Goal: Contribute content: Contribute content

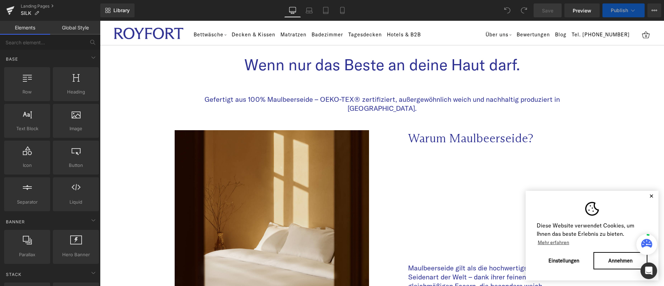
click at [648, 198] on button "✕" at bounding box center [652, 195] width 9 height 5
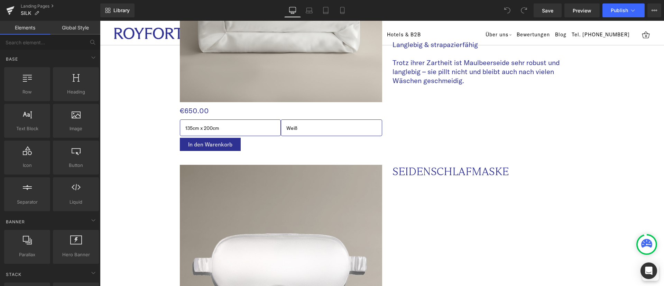
scroll to position [1213, 0]
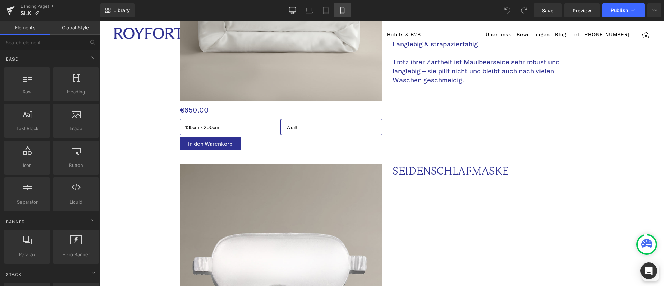
click at [341, 9] on icon at bounding box center [343, 10] width 4 height 7
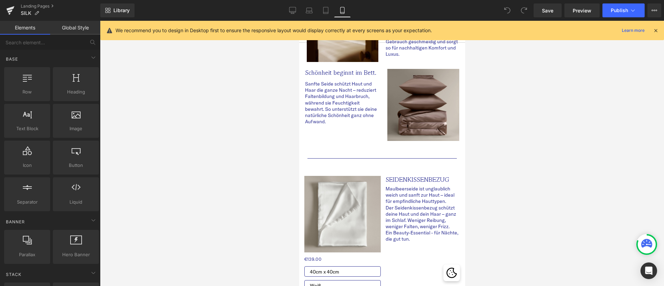
scroll to position [0, 0]
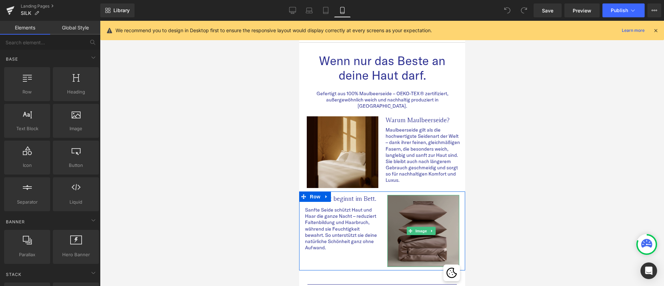
click at [419, 206] on img at bounding box center [423, 231] width 72 height 72
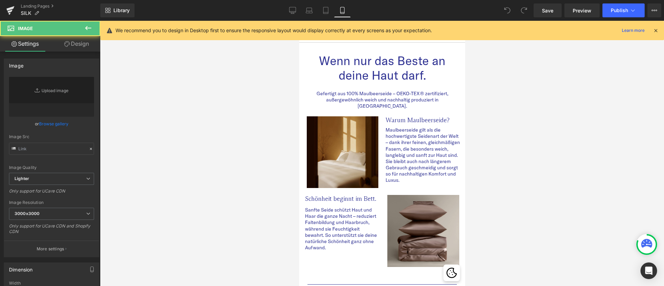
type input "[URL][DOMAIN_NAME]"
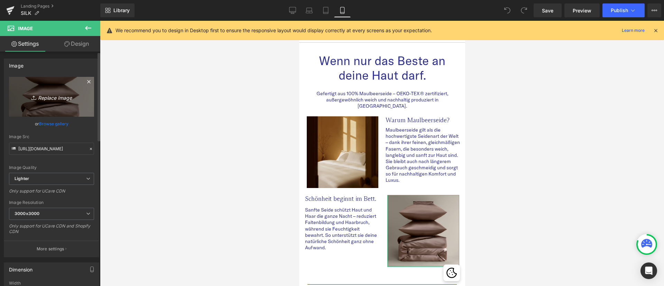
click at [57, 96] on icon "Replace Image" at bounding box center [51, 96] width 55 height 9
type input "C:\fakepath\shiny_brown_5.jpg"
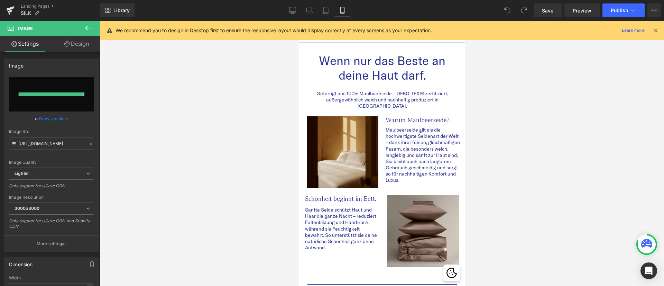
type input "[URL][DOMAIN_NAME]"
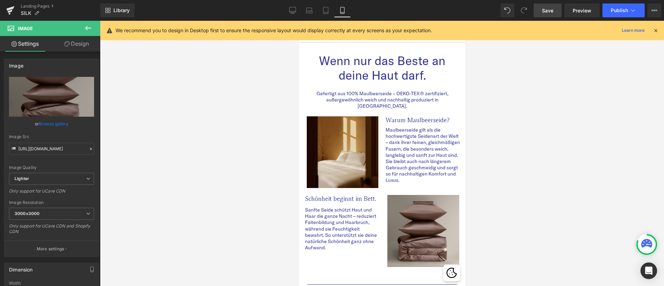
click at [552, 13] on span "Save" at bounding box center [547, 10] width 11 height 7
click at [545, 14] on link "Save" at bounding box center [548, 10] width 28 height 14
click at [584, 15] on link "Preview" at bounding box center [582, 10] width 35 height 14
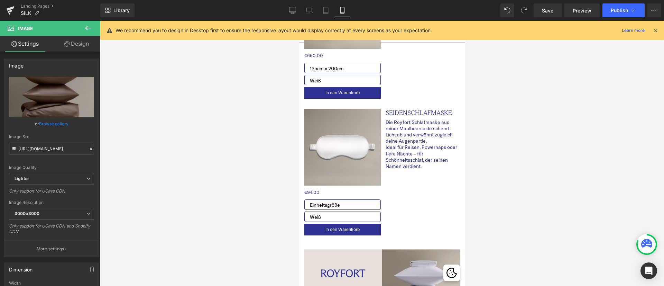
scroll to position [610, 0]
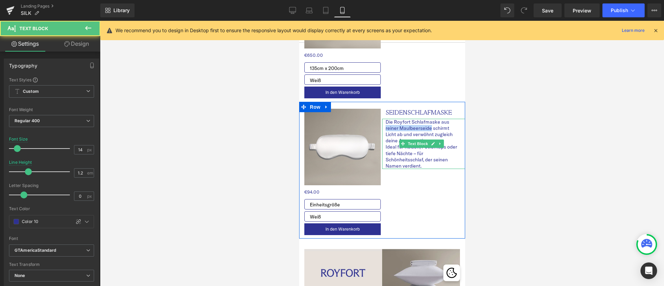
drag, startPoint x: 427, startPoint y: 105, endPoint x: 380, endPoint y: 105, distance: 46.7
click at [382, 119] on div "Die Royfort Schlafmaske aus reiner Maulbeerseide schirmt Licht ab und verwöhnt …" at bounding box center [423, 144] width 83 height 51
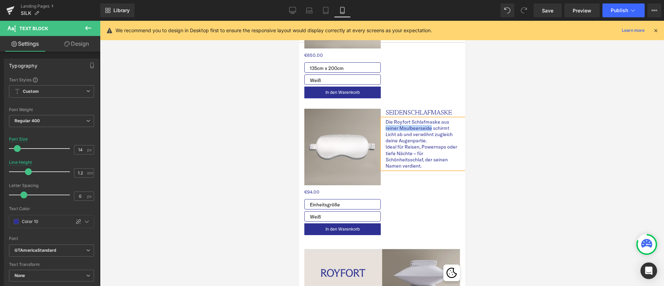
click at [427, 119] on p "Die Royfort Schlafmaske aus reiner Maulbeerseide schirmt Licht ab und verwöhnt …" at bounding box center [422, 131] width 73 height 25
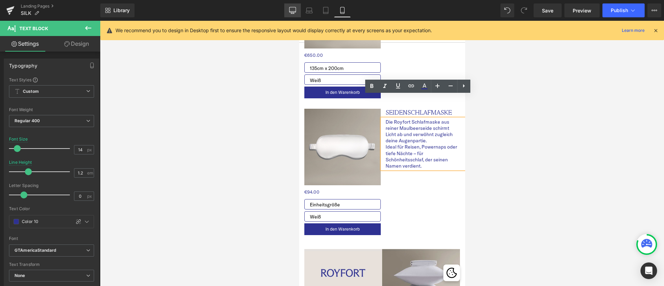
click at [294, 10] on icon at bounding box center [292, 10] width 7 height 7
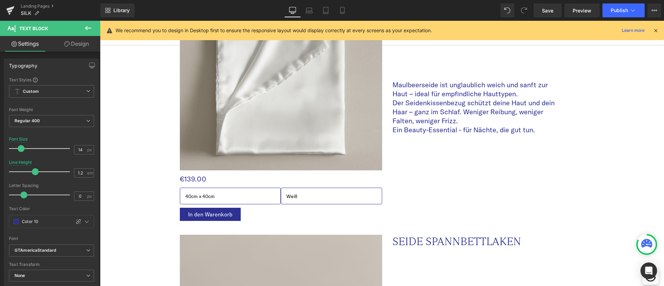
type input "20"
type input "1.5"
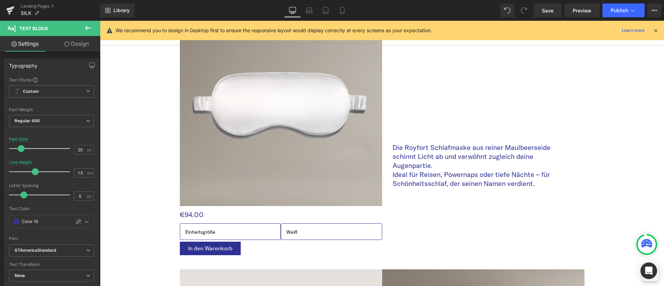
scroll to position [1374, 0]
click at [545, 143] on p "Die Royfort Schlafmaske aus reiner Maulbeerseide schirmt Licht ab und verwöhnt …" at bounding box center [478, 156] width 170 height 27
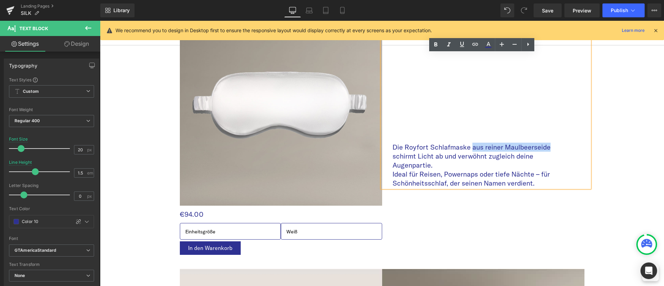
drag, startPoint x: 545, startPoint y: 139, endPoint x: 469, endPoint y: 137, distance: 75.8
click at [469, 143] on p "Die Royfort Schlafmaske aus reiner Maulbeerseide schirmt Licht ab und verwöhnt …" at bounding box center [478, 156] width 170 height 27
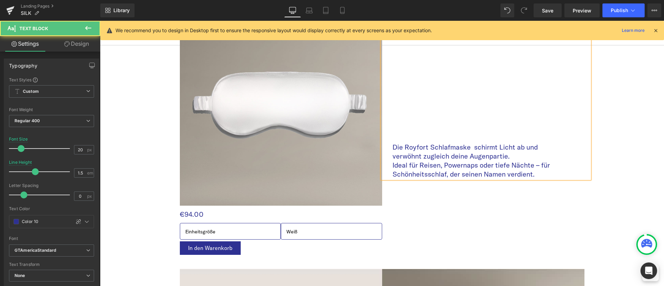
click at [516, 149] on p "Die Royfort Schlafmaske schirmt Licht ab und verwöhnt zugleich deine Augenparti…" at bounding box center [478, 152] width 170 height 18
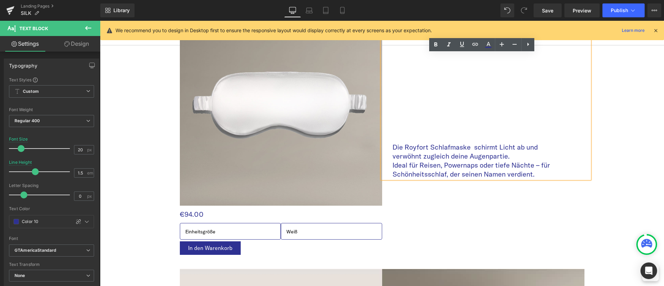
click at [459, 161] on p "Ideal für Reisen, Powernaps oder tiefe Nächte – für Schönheitsschlaf, der seine…" at bounding box center [478, 170] width 170 height 18
click at [536, 161] on p "Ideal für Reisen, Powernaps oder tiefe Nächte – für Schönheitsschlaf, der seine…" at bounding box center [478, 170] width 170 height 18
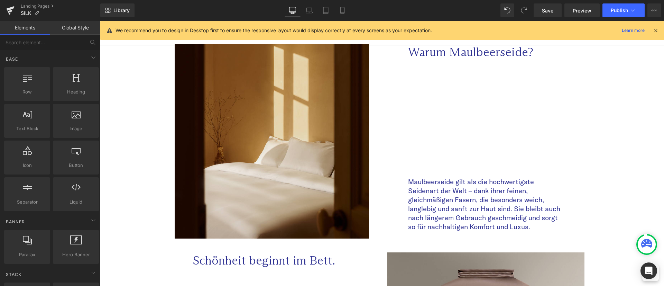
scroll to position [97, 0]
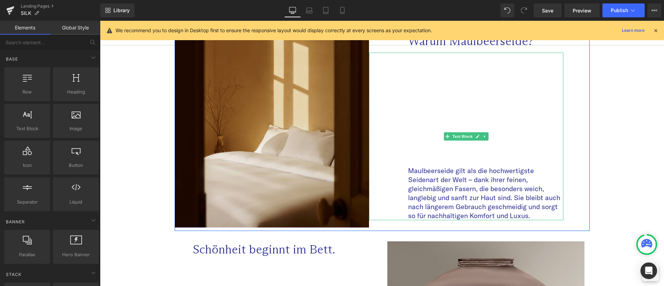
click at [470, 172] on p "Maulbeerseide gilt als die hochwertigste Seidenart der Welt – dank ihrer feinen…" at bounding box center [485, 193] width 155 height 54
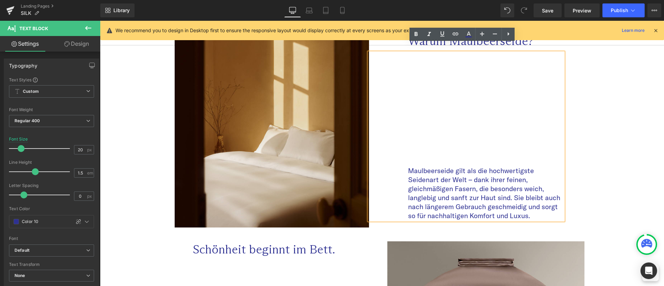
click at [470, 172] on p "Maulbeerseide gilt als die hochwertigste Seidenart der Welt – dank ihrer feinen…" at bounding box center [485, 193] width 155 height 54
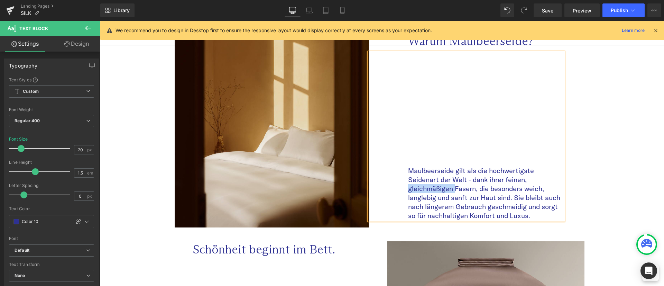
drag, startPoint x: 451, startPoint y: 178, endPoint x: 405, endPoint y: 182, distance: 46.5
click at [408, 182] on p "Maulbeerseide gilt als die hochwertigste Seidenart der Welt - dank ihrer feinen…" at bounding box center [485, 193] width 155 height 54
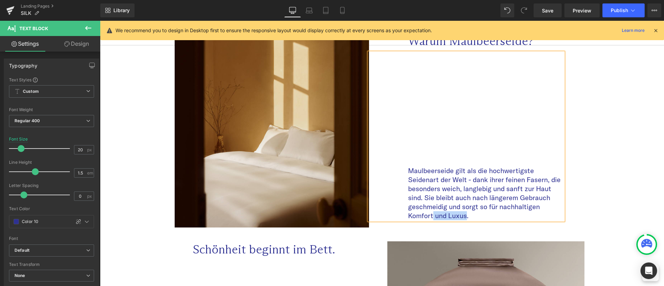
drag, startPoint x: 464, startPoint y: 206, endPoint x: 429, endPoint y: 209, distance: 35.1
click at [429, 209] on p "Maulbeerseide gilt als die hochwertigste Seidenart der Welt - dank ihrer feinen…" at bounding box center [485, 193] width 155 height 54
click at [545, 13] on span "Save" at bounding box center [547, 10] width 11 height 7
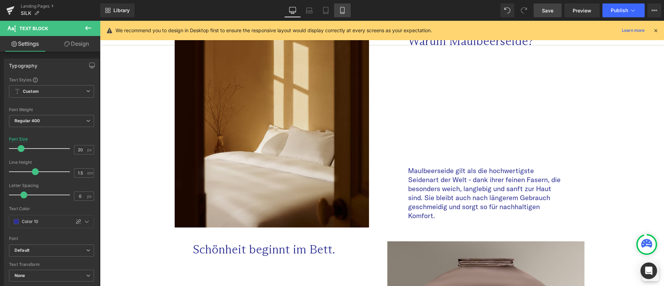
click at [344, 8] on icon at bounding box center [342, 10] width 7 height 7
type input "14"
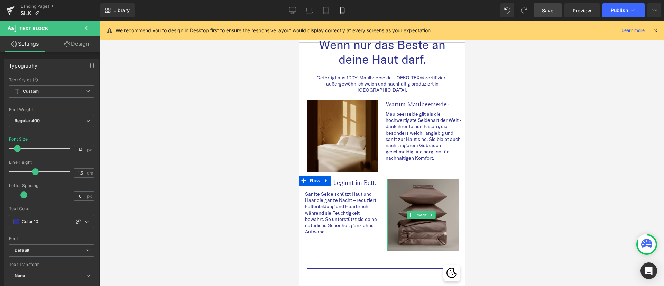
scroll to position [0, 0]
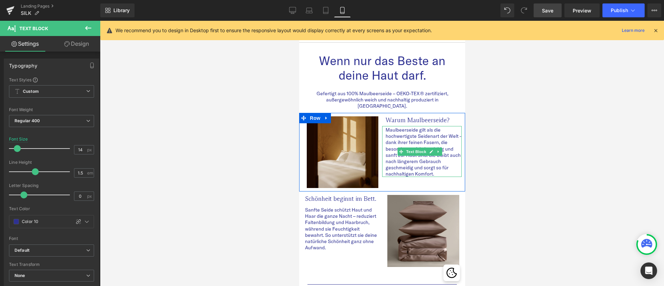
click at [386, 127] on p "Maulbeerseide gilt als die hochwertigste Seidenart der Welt - dank ihrer feinen…" at bounding box center [424, 152] width 76 height 51
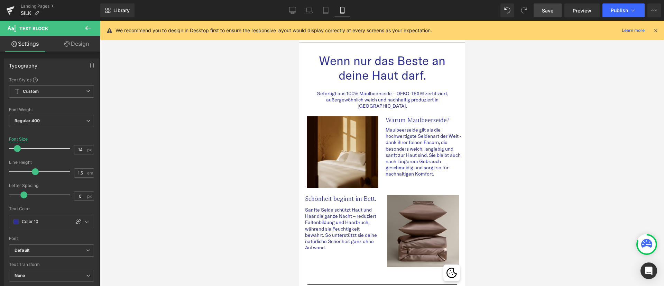
click at [80, 45] on link "Design" at bounding box center [77, 44] width 50 height 16
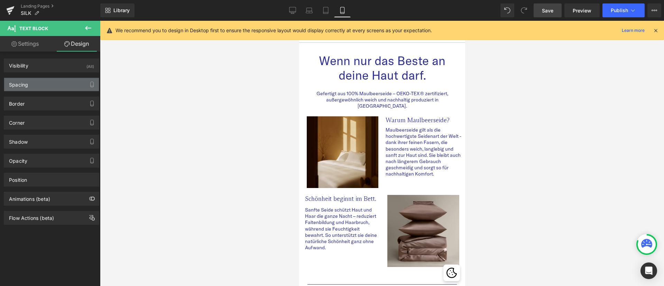
click at [36, 84] on div "Spacing" at bounding box center [51, 84] width 95 height 13
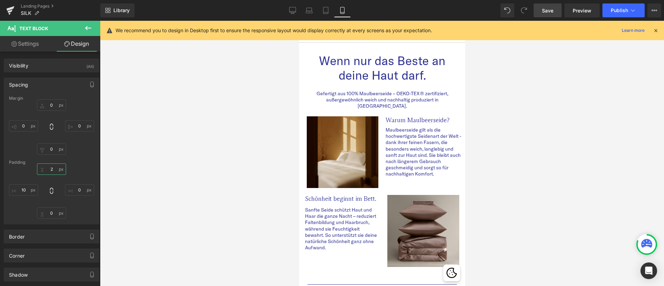
click at [55, 170] on input "2" at bounding box center [51, 168] width 29 height 11
type input "0"
click at [539, 173] on div at bounding box center [382, 153] width 564 height 265
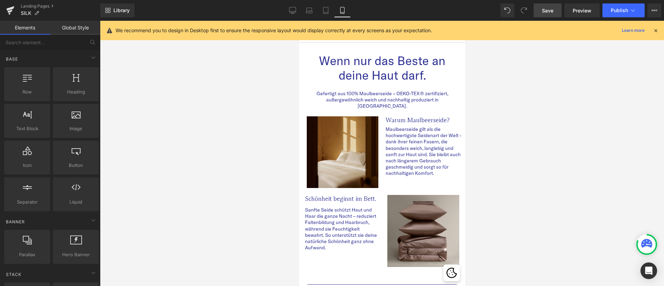
click at [543, 12] on span "Save" at bounding box center [547, 10] width 11 height 7
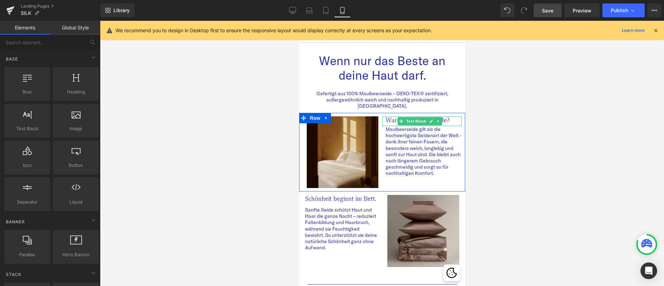
click at [407, 117] on span "Text Block" at bounding box center [416, 121] width 23 height 8
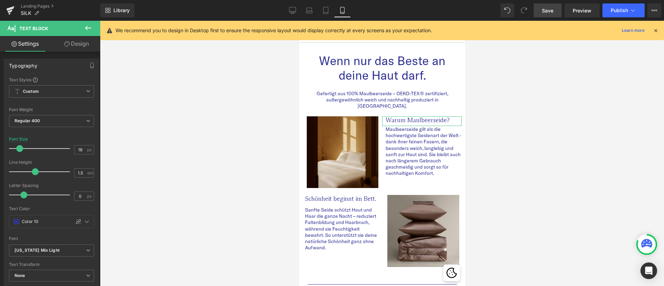
click at [78, 42] on link "Design" at bounding box center [77, 44] width 50 height 16
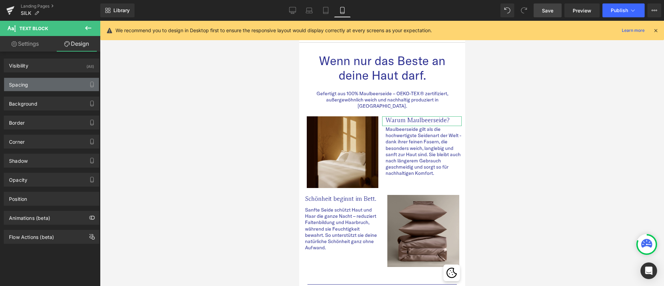
click at [49, 82] on div "Spacing" at bounding box center [51, 84] width 95 height 13
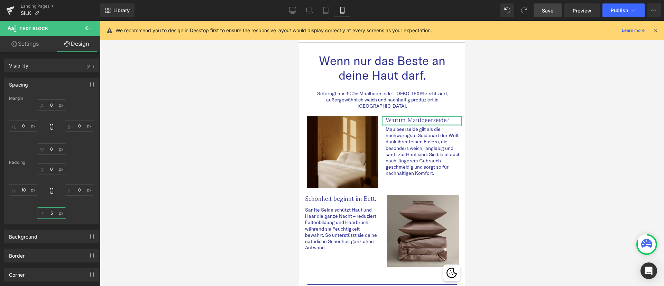
click at [49, 215] on input "5" at bounding box center [51, 212] width 29 height 11
type input "0"
click at [520, 219] on div at bounding box center [382, 153] width 564 height 265
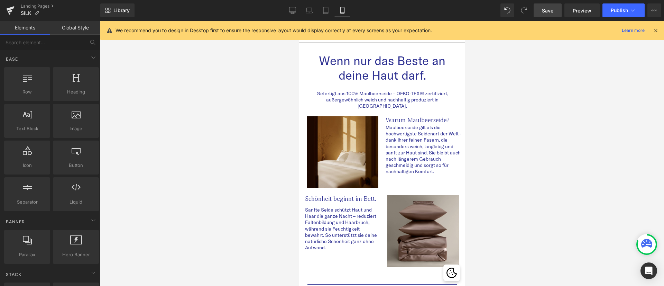
click at [543, 8] on span "Save" at bounding box center [547, 10] width 11 height 7
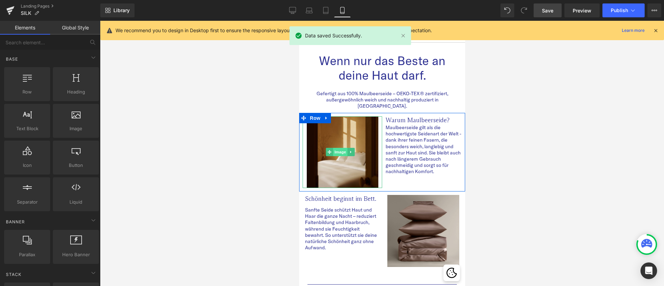
click at [337, 148] on span "Image" at bounding box center [340, 152] width 15 height 8
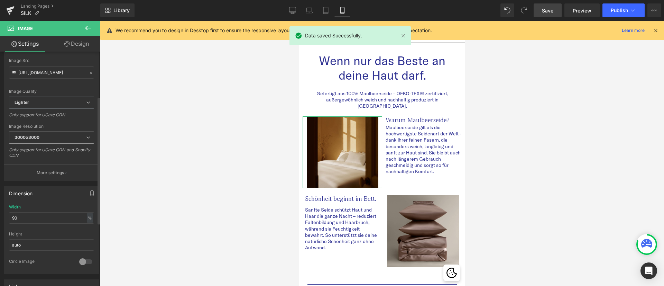
scroll to position [82, 0]
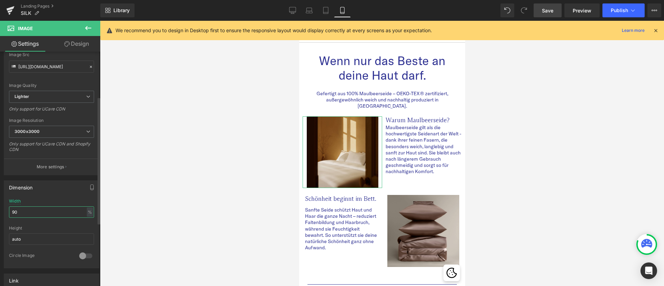
click at [18, 211] on input "90" at bounding box center [51, 211] width 85 height 11
type input "9"
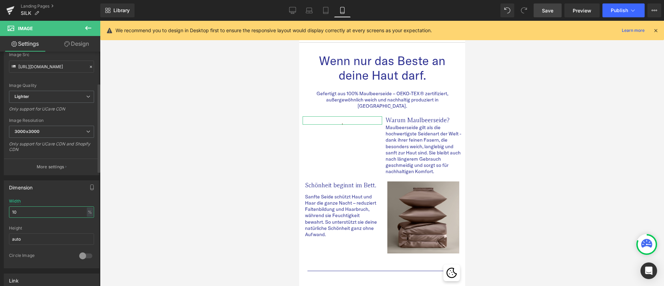
type input "100"
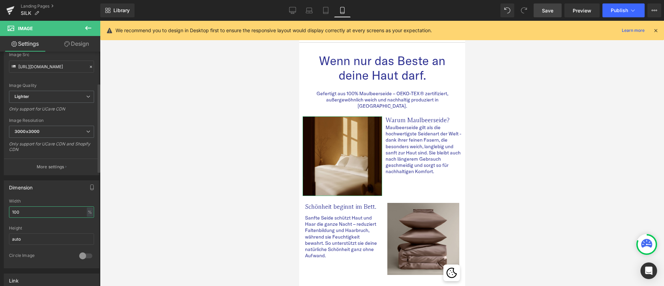
click at [18, 211] on input "100" at bounding box center [51, 211] width 85 height 11
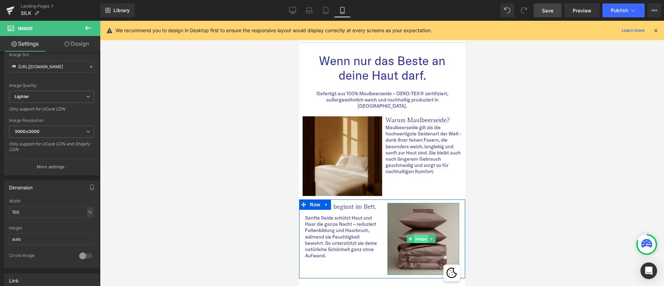
click at [419, 235] on span "Image" at bounding box center [421, 239] width 15 height 8
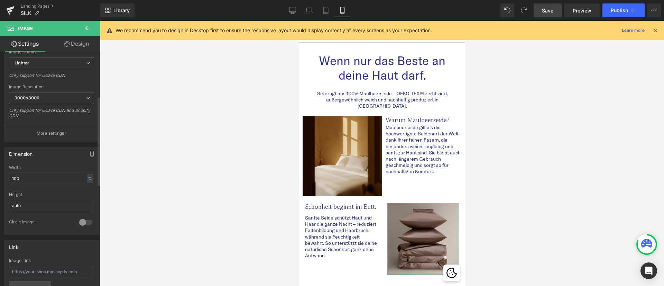
scroll to position [116, 0]
click at [26, 178] on input "100" at bounding box center [51, 177] width 85 height 11
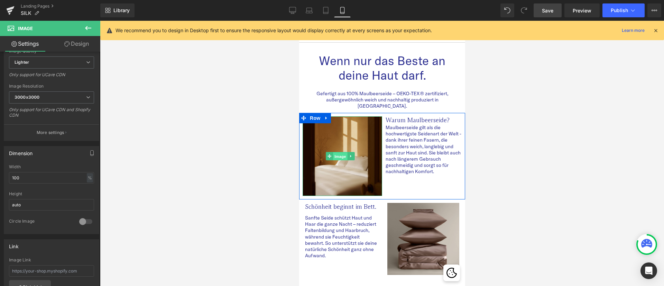
click at [340, 152] on span "Image" at bounding box center [340, 156] width 15 height 8
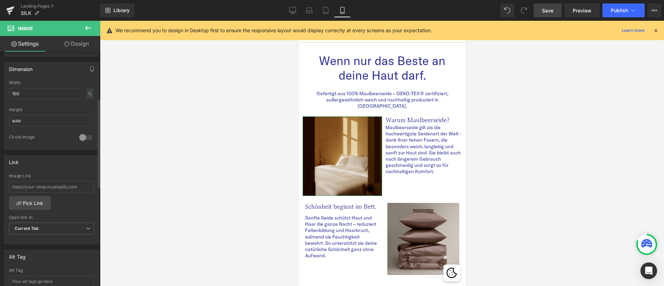
scroll to position [0, 0]
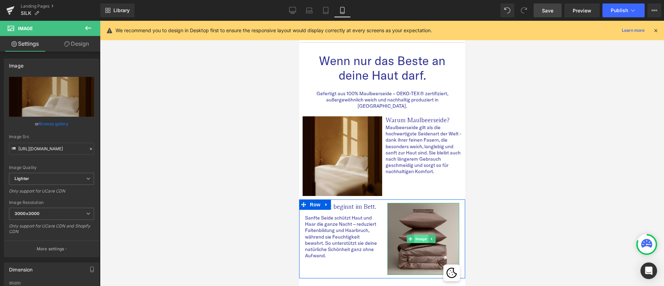
click at [417, 235] on span "Image" at bounding box center [421, 239] width 15 height 8
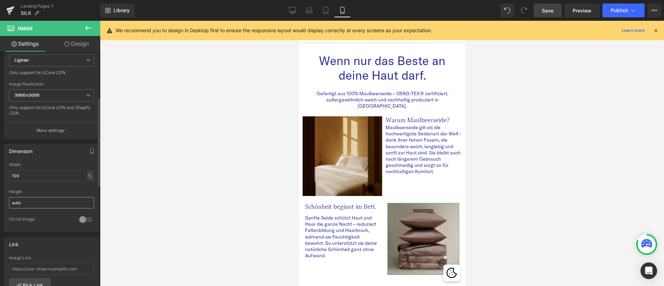
scroll to position [150, 0]
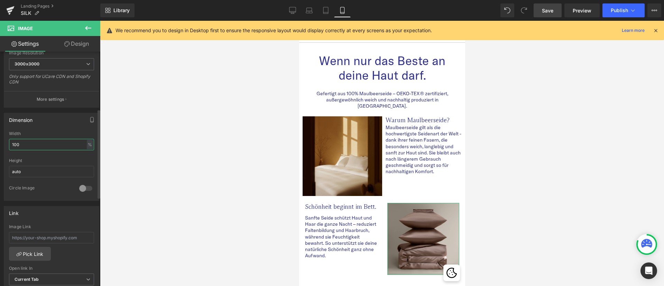
click at [21, 143] on input "100" at bounding box center [51, 144] width 85 height 11
type input "1"
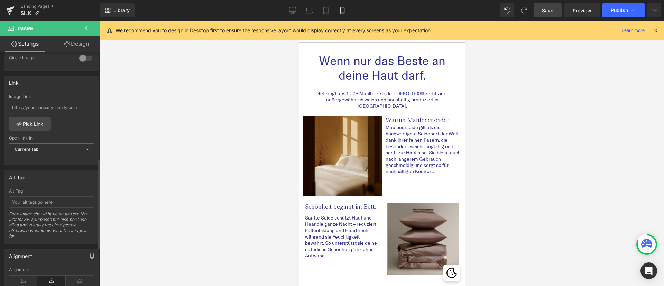
scroll to position [280, 0]
type input "120"
click at [543, 13] on span "Save" at bounding box center [547, 10] width 11 height 7
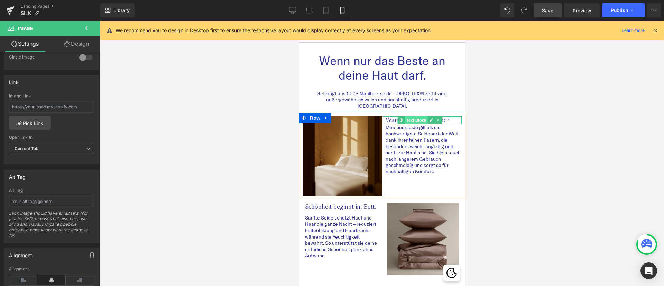
click at [417, 116] on span "Text Block" at bounding box center [416, 120] width 23 height 8
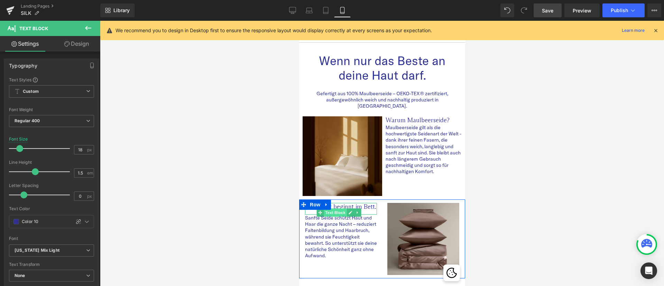
click at [345, 208] on span "Text Block" at bounding box center [335, 212] width 23 height 8
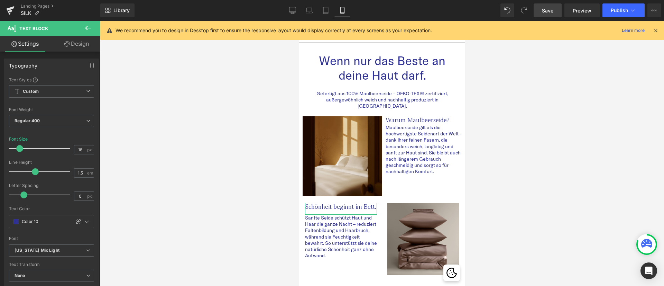
click at [72, 49] on link "Design" at bounding box center [77, 44] width 50 height 16
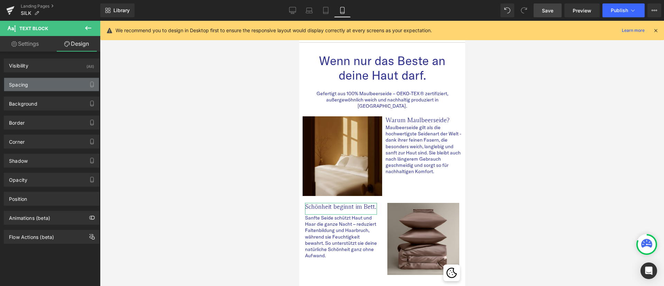
click at [36, 88] on div "Spacing" at bounding box center [51, 84] width 95 height 13
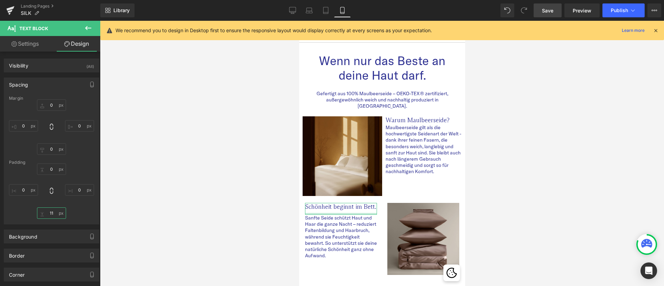
click at [52, 211] on input "11" at bounding box center [51, 212] width 29 height 11
type input "10"
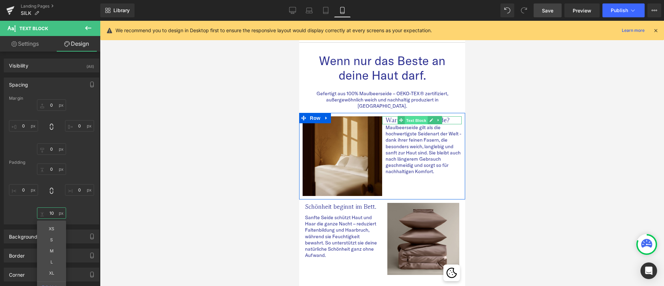
drag, startPoint x: 414, startPoint y: 112, endPoint x: 557, endPoint y: 136, distance: 145.2
click at [414, 116] on span "Text Block" at bounding box center [416, 120] width 23 height 8
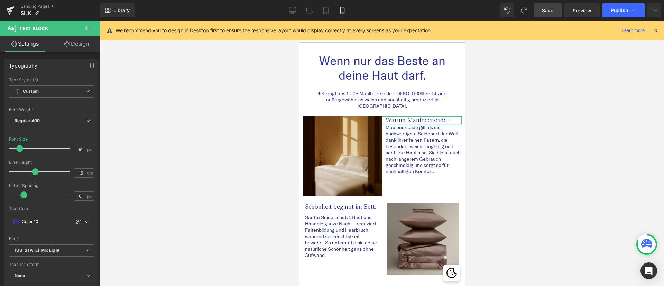
click at [81, 46] on link "Design" at bounding box center [77, 44] width 50 height 16
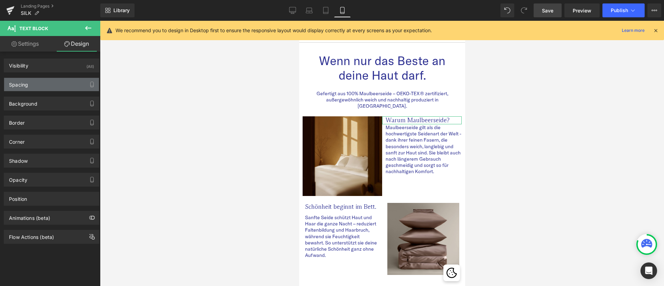
click at [33, 90] on div "Spacing" at bounding box center [51, 84] width 95 height 13
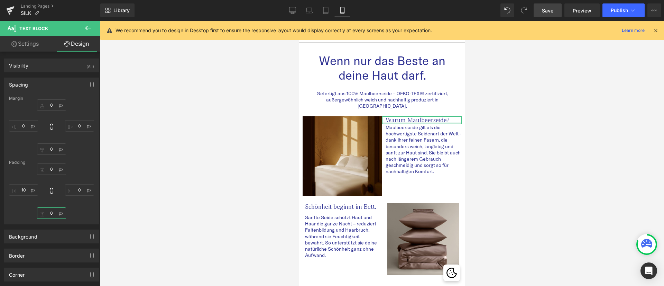
click at [52, 214] on input "0" at bounding box center [51, 212] width 29 height 11
type input "10"
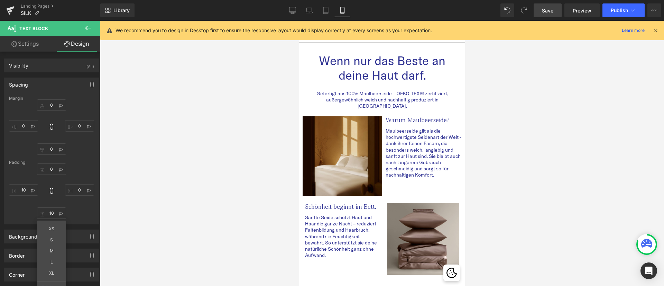
click at [554, 170] on div at bounding box center [382, 153] width 564 height 265
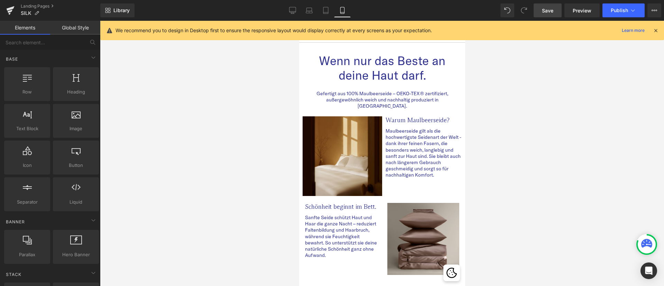
click at [550, 10] on span "Save" at bounding box center [547, 10] width 11 height 7
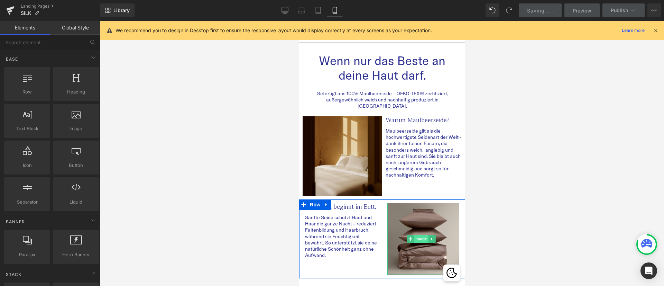
click at [415, 235] on span "Image" at bounding box center [421, 239] width 15 height 8
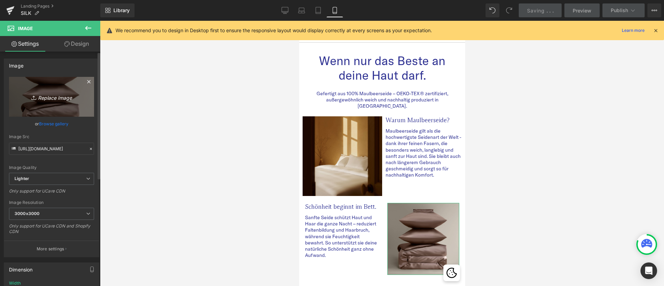
click at [45, 98] on icon "Replace Image" at bounding box center [51, 96] width 55 height 9
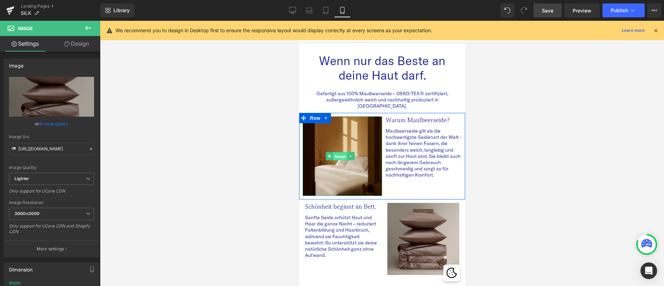
click at [340, 152] on span "Image" at bounding box center [340, 156] width 15 height 8
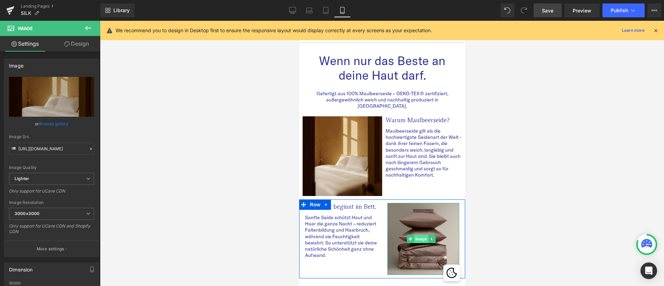
click at [422, 235] on span "Image" at bounding box center [421, 239] width 15 height 8
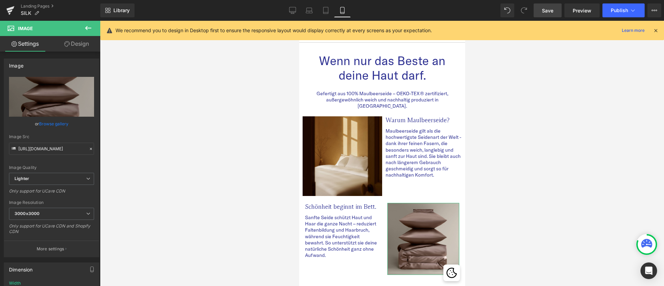
click at [65, 42] on icon at bounding box center [67, 44] width 6 height 6
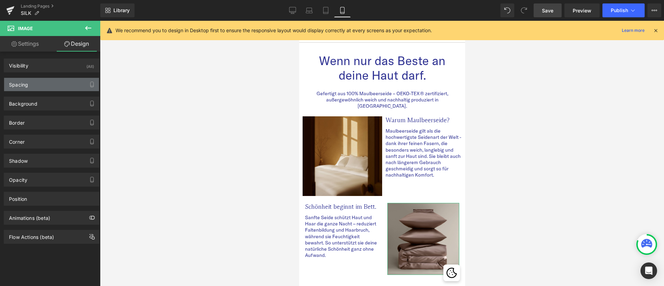
click at [42, 82] on div "Spacing" at bounding box center [51, 84] width 95 height 13
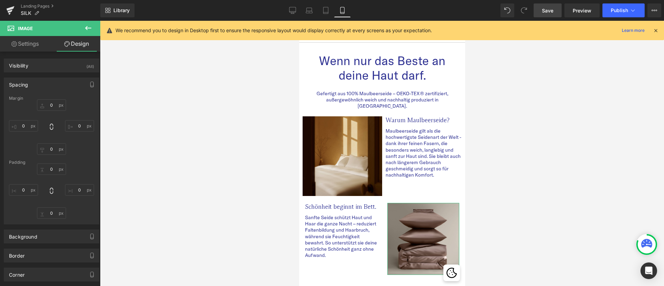
type input "0"
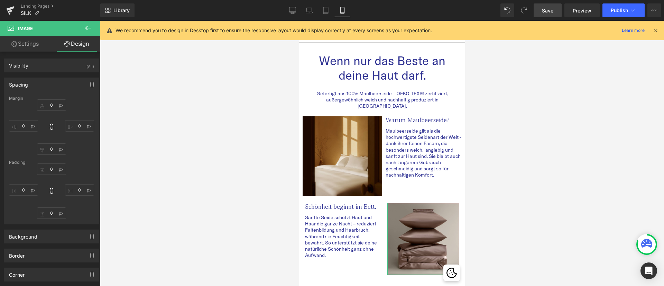
type input "0"
click at [318, 199] on span "Row" at bounding box center [315, 204] width 14 height 10
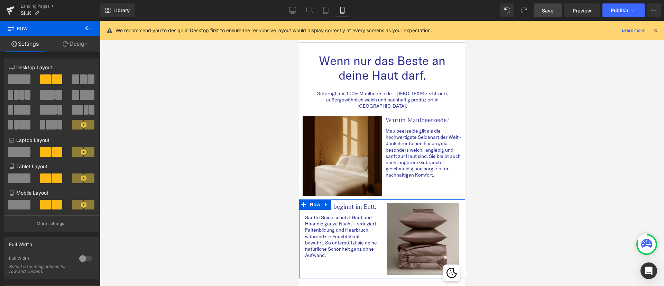
click at [81, 204] on icon at bounding box center [84, 204] width 6 height 6
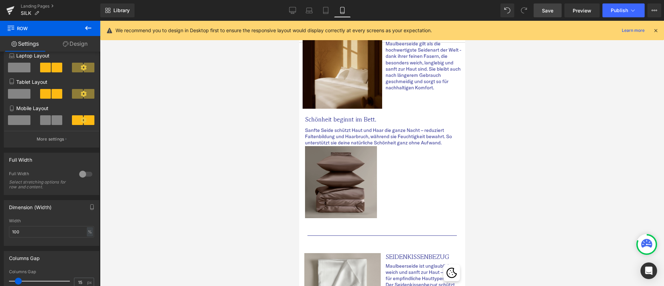
scroll to position [90, 0]
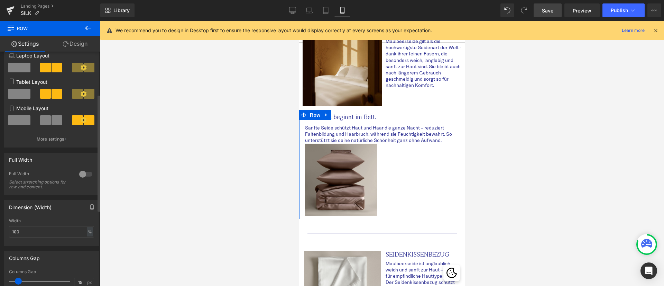
click at [49, 122] on span at bounding box center [45, 120] width 11 height 10
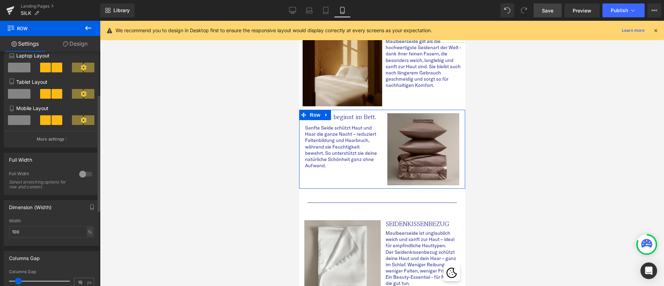
click at [80, 178] on div at bounding box center [86, 174] width 17 height 11
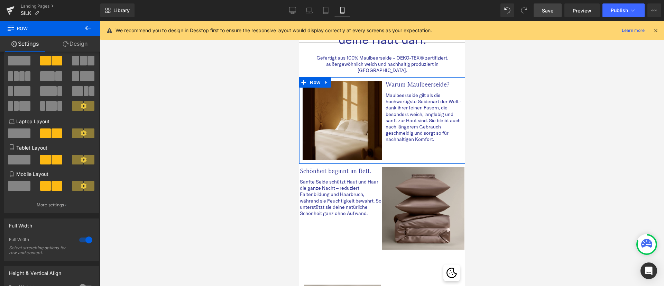
scroll to position [35, 0]
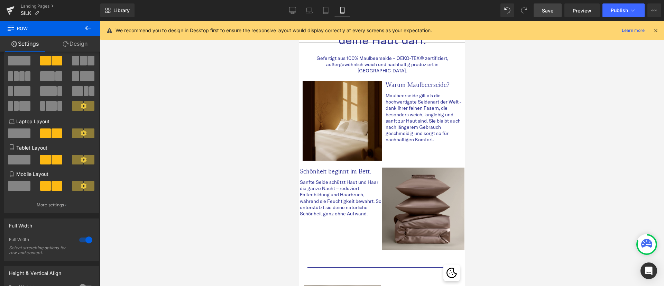
click at [312, 179] on p "Sanfte Seide schützt Haut und Haar die ganze Nacht – reduziert Faltenbildung un…" at bounding box center [341, 198] width 82 height 38
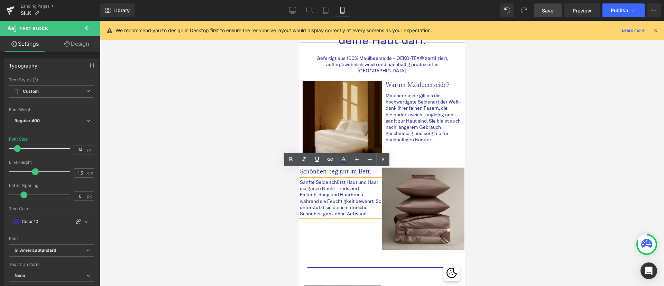
click at [80, 43] on link "Design" at bounding box center [77, 44] width 50 height 16
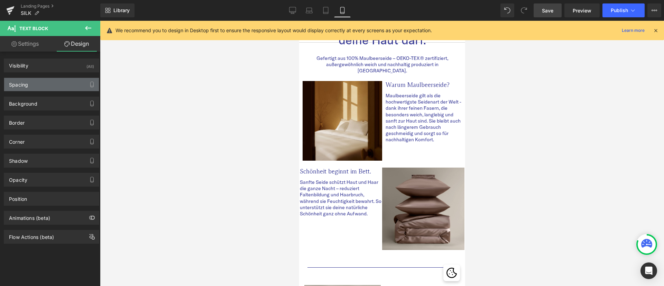
type input "0"
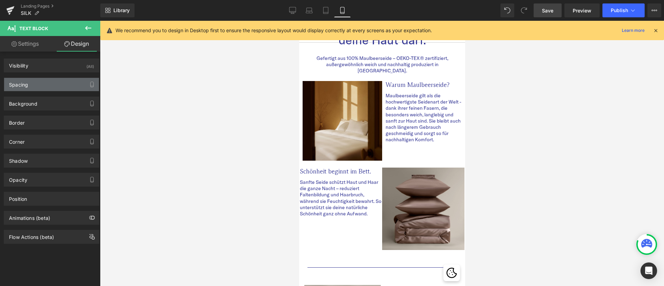
type input "0"
click at [37, 87] on div "Spacing" at bounding box center [51, 84] width 95 height 13
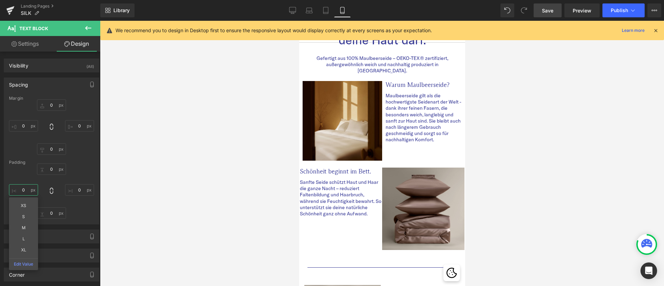
click at [26, 186] on input "0" at bounding box center [23, 189] width 29 height 11
type input "1"
type input "20"
click at [77, 190] on input "0" at bounding box center [79, 189] width 29 height 11
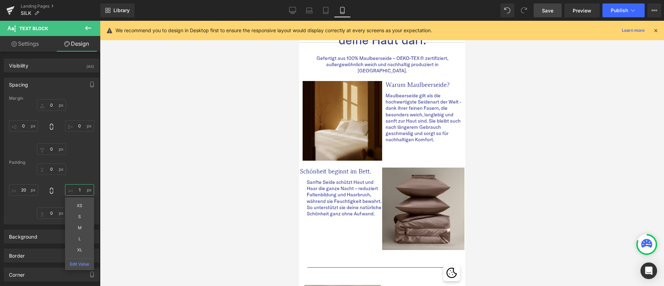
type input "10"
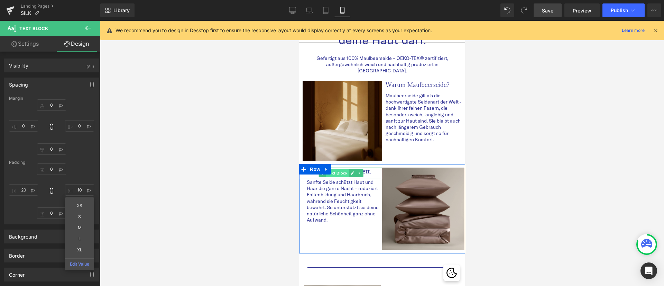
click at [336, 169] on span "Text Block" at bounding box center [337, 173] width 23 height 8
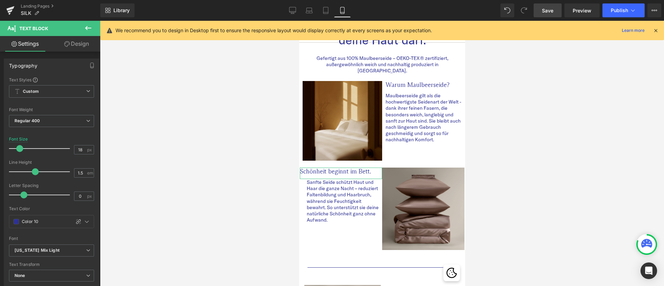
click at [78, 41] on link "Design" at bounding box center [77, 44] width 50 height 16
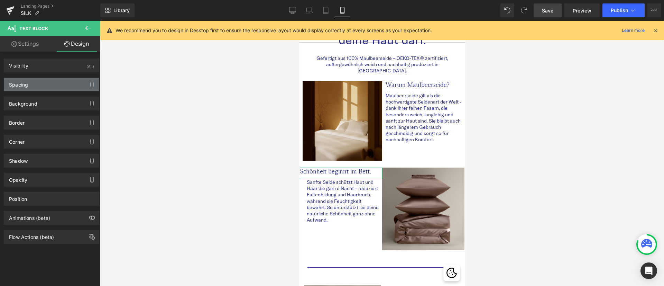
type input "0"
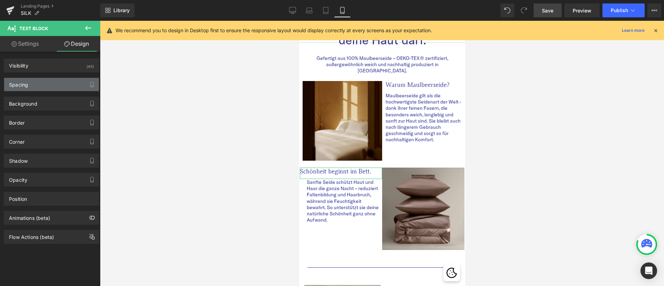
type input "0"
type input "10"
click at [40, 82] on div "Spacing" at bounding box center [51, 84] width 95 height 13
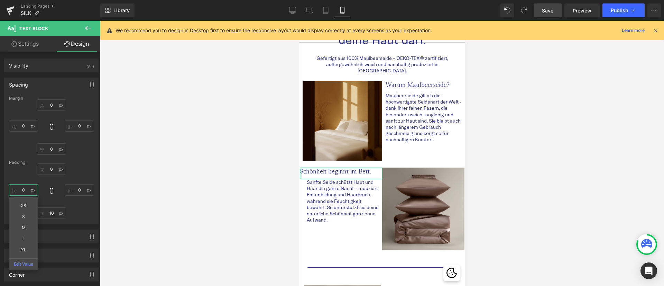
click at [26, 190] on input "0" at bounding box center [23, 189] width 29 height 11
type input "20"
click at [80, 192] on input "0" at bounding box center [79, 189] width 29 height 11
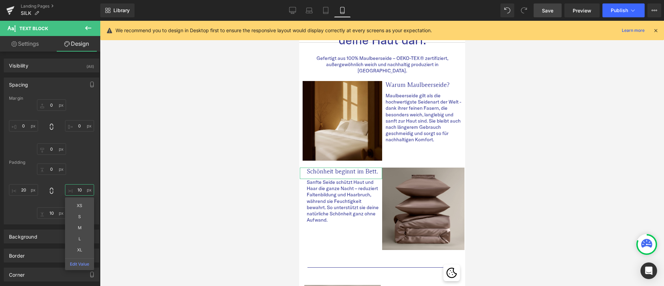
type input "1"
type input "2"
type input "10"
click at [512, 161] on div at bounding box center [382, 153] width 564 height 265
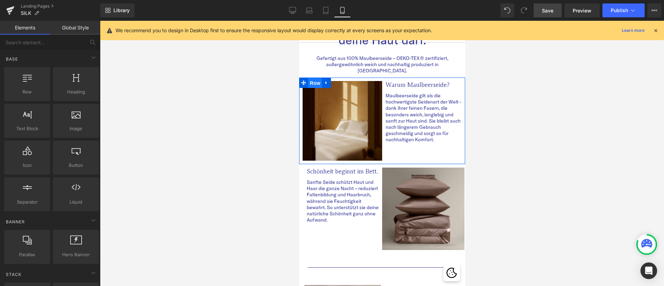
click at [317, 78] on span "Row" at bounding box center [315, 83] width 14 height 10
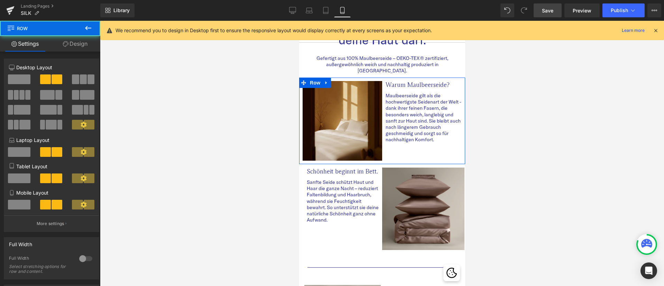
scroll to position [61, 0]
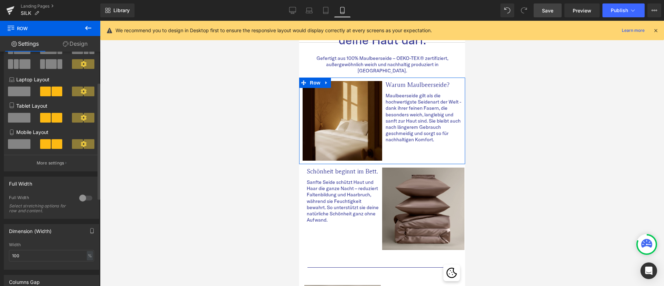
click at [80, 198] on div at bounding box center [86, 197] width 17 height 11
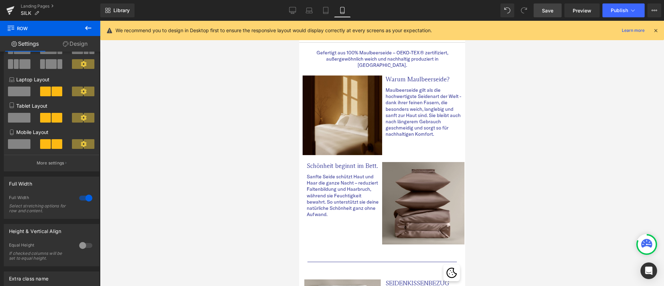
scroll to position [40, 0]
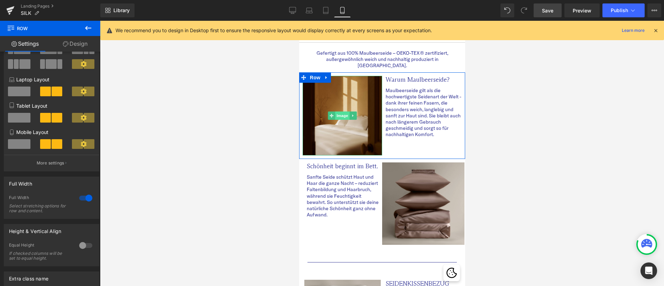
click at [338, 111] on span "Image" at bounding box center [342, 115] width 15 height 8
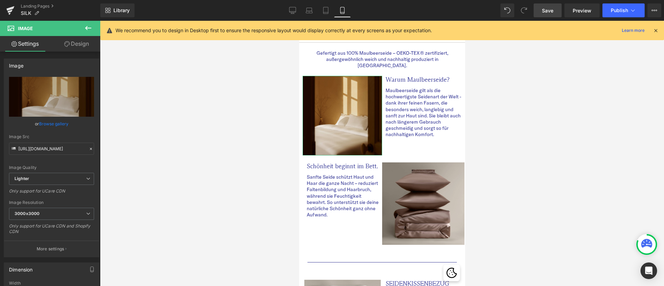
click at [77, 43] on link "Design" at bounding box center [77, 44] width 50 height 16
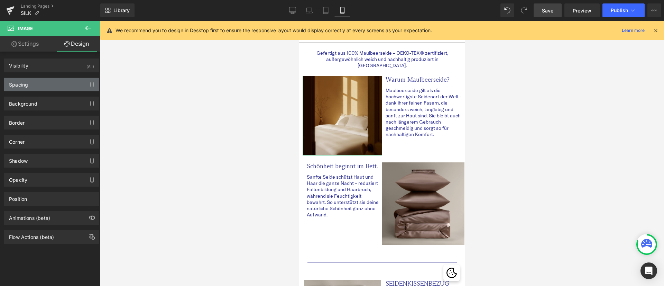
click at [44, 84] on div "Spacing" at bounding box center [51, 84] width 95 height 13
type input "0"
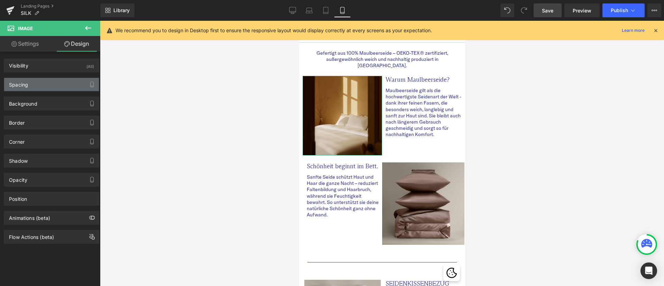
type input "0"
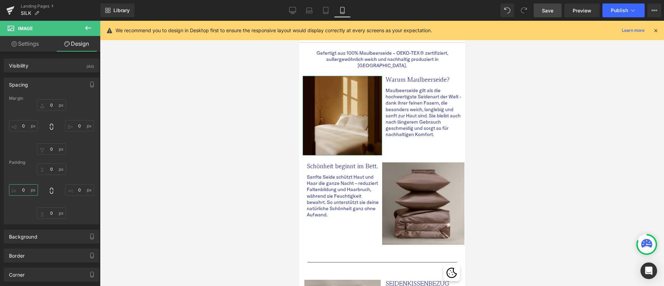
click at [26, 190] on input "0" at bounding box center [23, 189] width 29 height 11
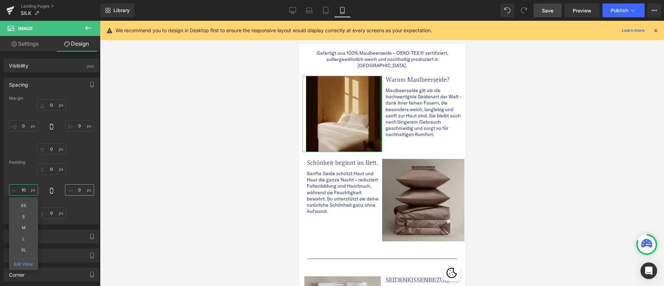
type input "10"
click at [79, 187] on input "0" at bounding box center [79, 189] width 29 height 11
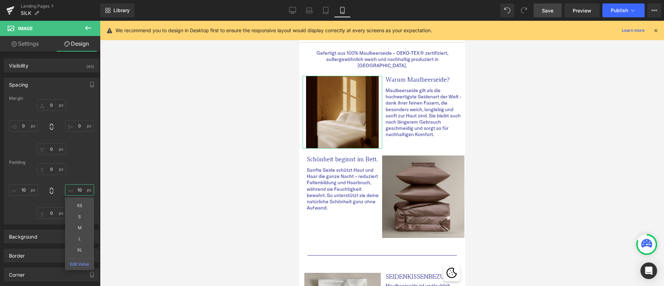
type input "1"
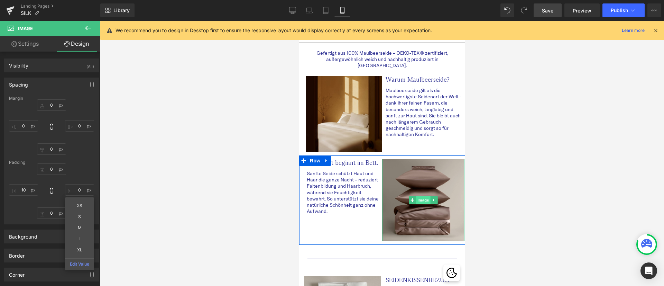
click at [425, 196] on span "Image" at bounding box center [423, 200] width 15 height 8
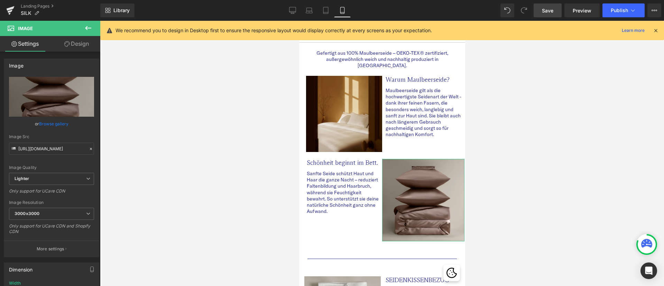
click at [83, 43] on link "Design" at bounding box center [77, 44] width 50 height 16
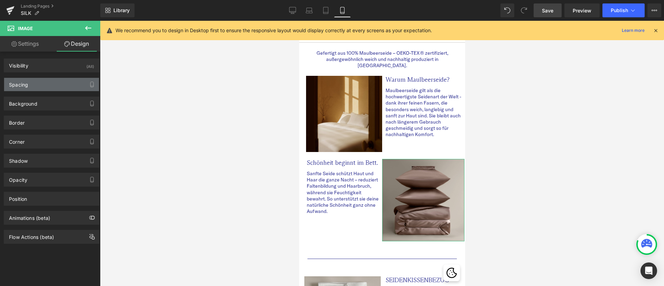
type input "0"
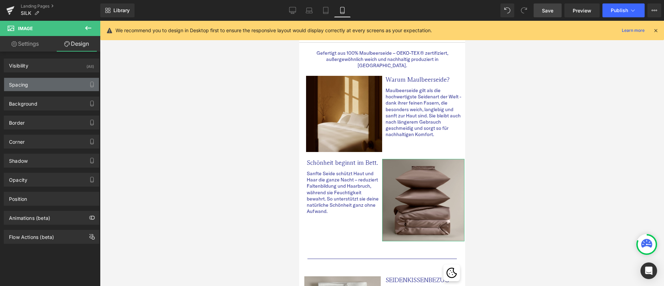
type input "0"
click at [72, 84] on div "Spacing" at bounding box center [51, 84] width 95 height 13
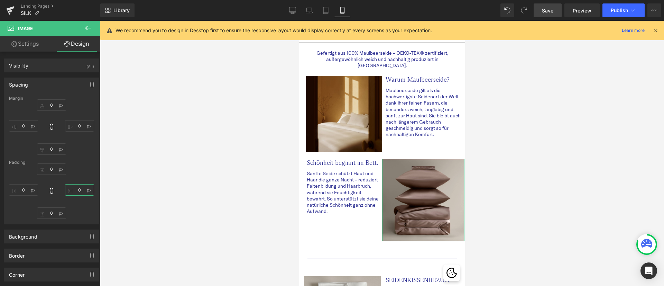
click at [80, 189] on input "0" at bounding box center [79, 189] width 29 height 11
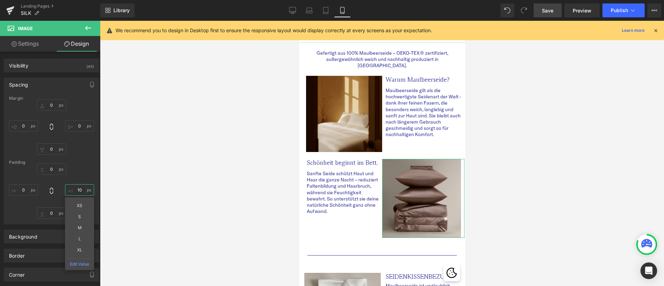
type input "1"
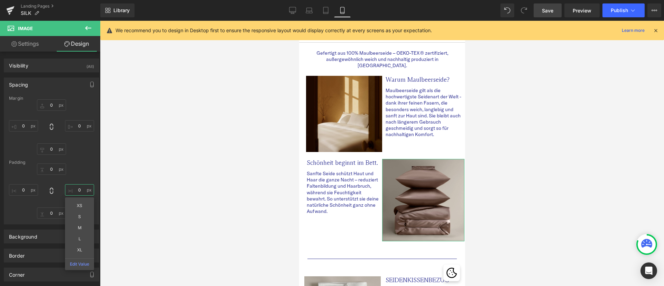
type input "0"
type input "10"
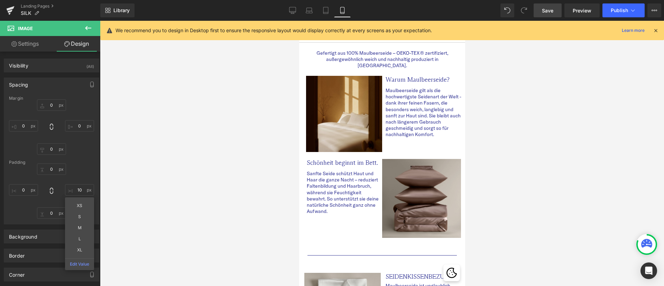
click at [232, 211] on div at bounding box center [382, 153] width 564 height 265
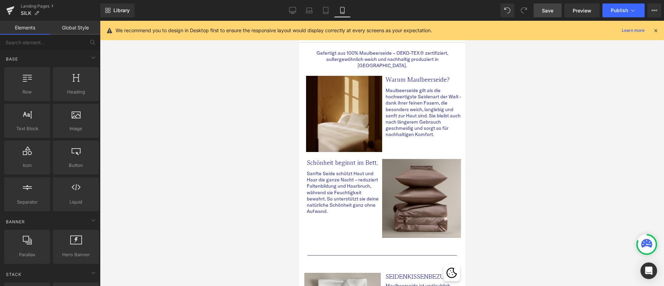
click at [549, 11] on span "Save" at bounding box center [547, 10] width 11 height 7
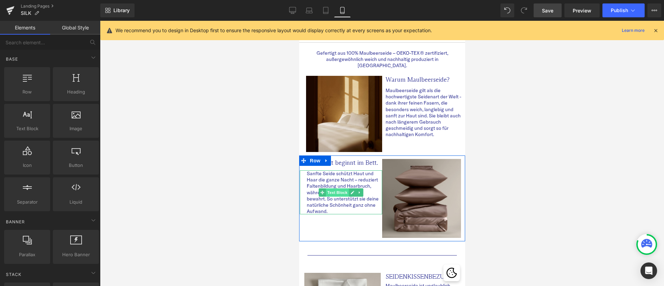
click at [333, 188] on span "Text Block" at bounding box center [337, 192] width 23 height 8
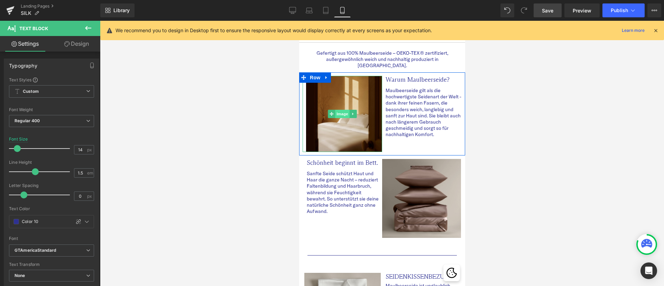
click at [338, 110] on span "Image" at bounding box center [342, 114] width 15 height 8
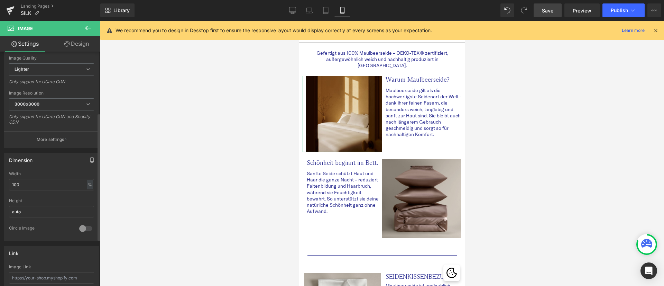
scroll to position [111, 0]
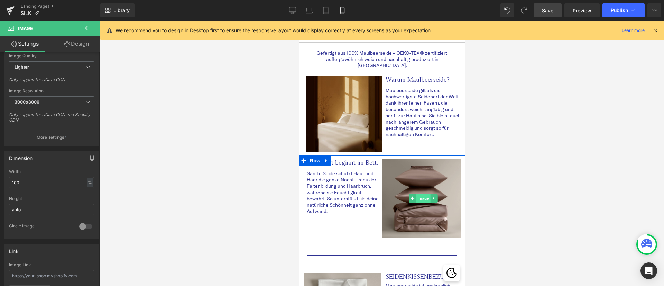
click at [417, 194] on span "Image" at bounding box center [423, 198] width 15 height 8
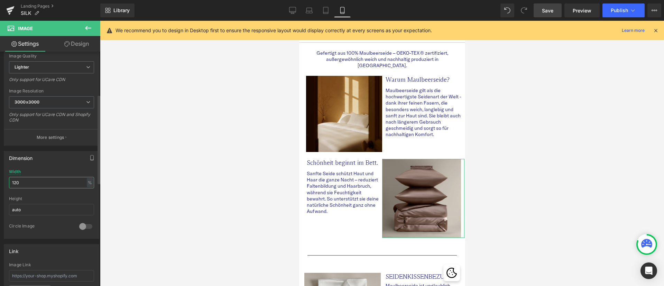
click at [25, 180] on input "120" at bounding box center [51, 182] width 85 height 11
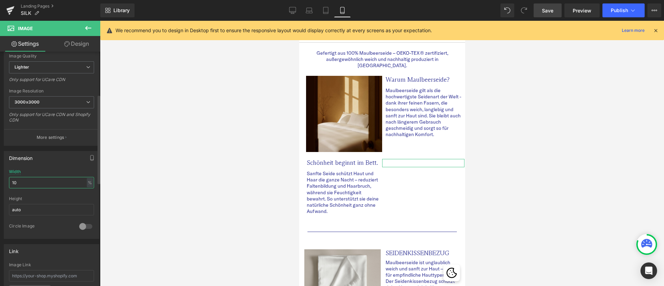
type input "100"
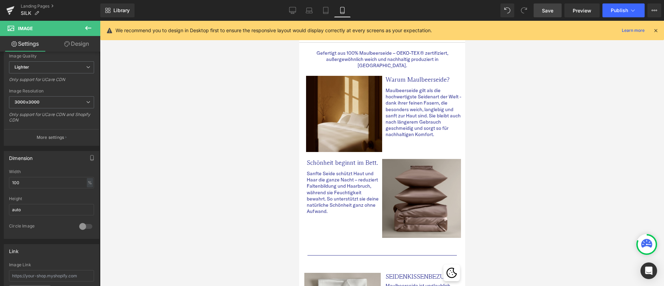
click at [198, 203] on div at bounding box center [382, 153] width 564 height 265
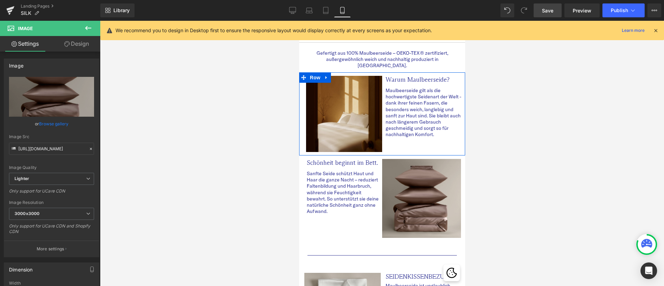
drag, startPoint x: 441, startPoint y: 153, endPoint x: 440, endPoint y: 148, distance: 4.9
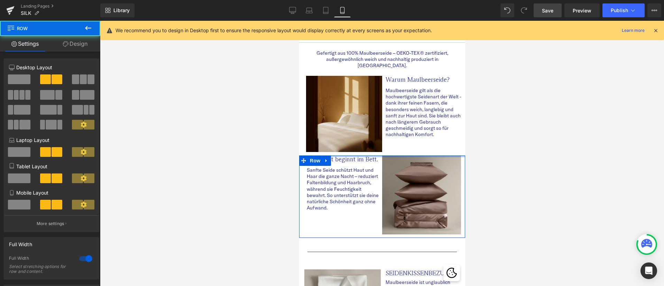
drag, startPoint x: 377, startPoint y: 151, endPoint x: 377, endPoint y: 147, distance: 3.8
click at [561, 182] on div at bounding box center [382, 153] width 564 height 265
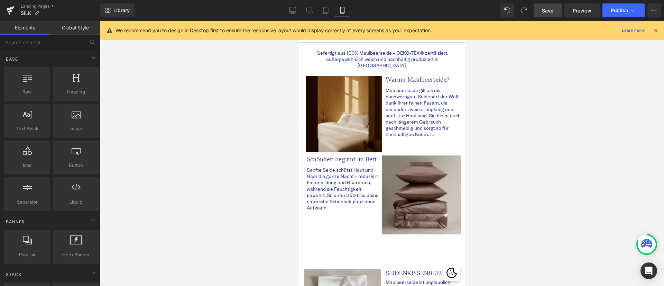
click at [254, 161] on div at bounding box center [382, 153] width 564 height 265
click at [550, 7] on span "Save" at bounding box center [547, 10] width 11 height 7
click at [548, 13] on span "Save" at bounding box center [547, 10] width 11 height 7
